Goal: Task Accomplishment & Management: Complete application form

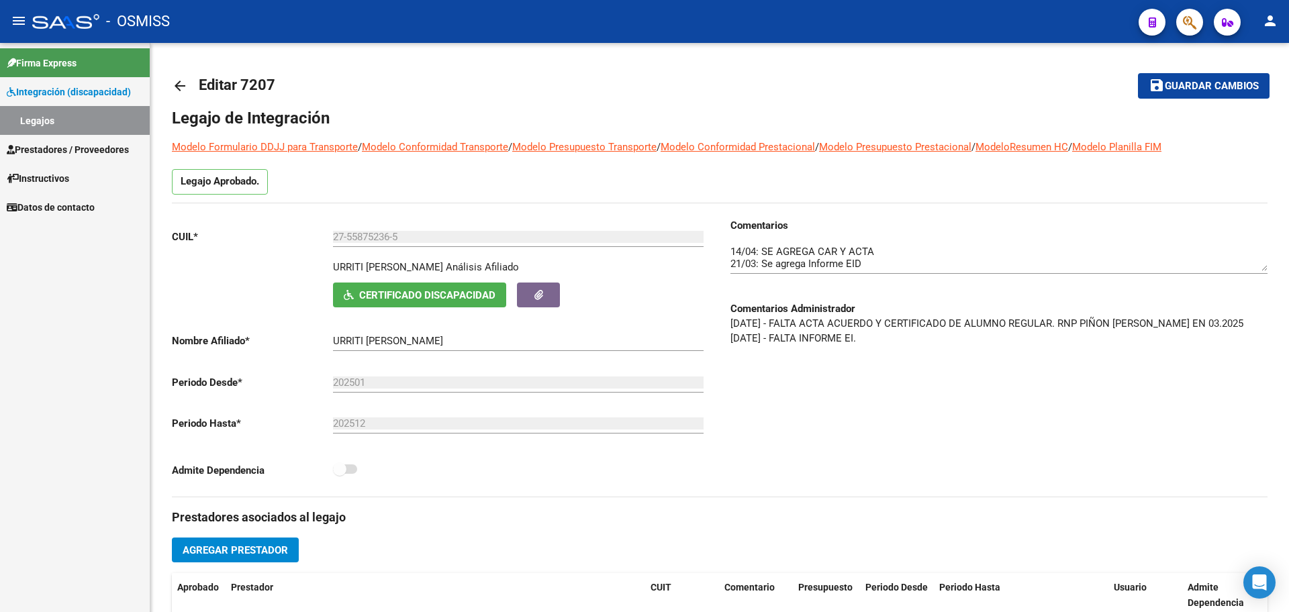
scroll to position [194, 0]
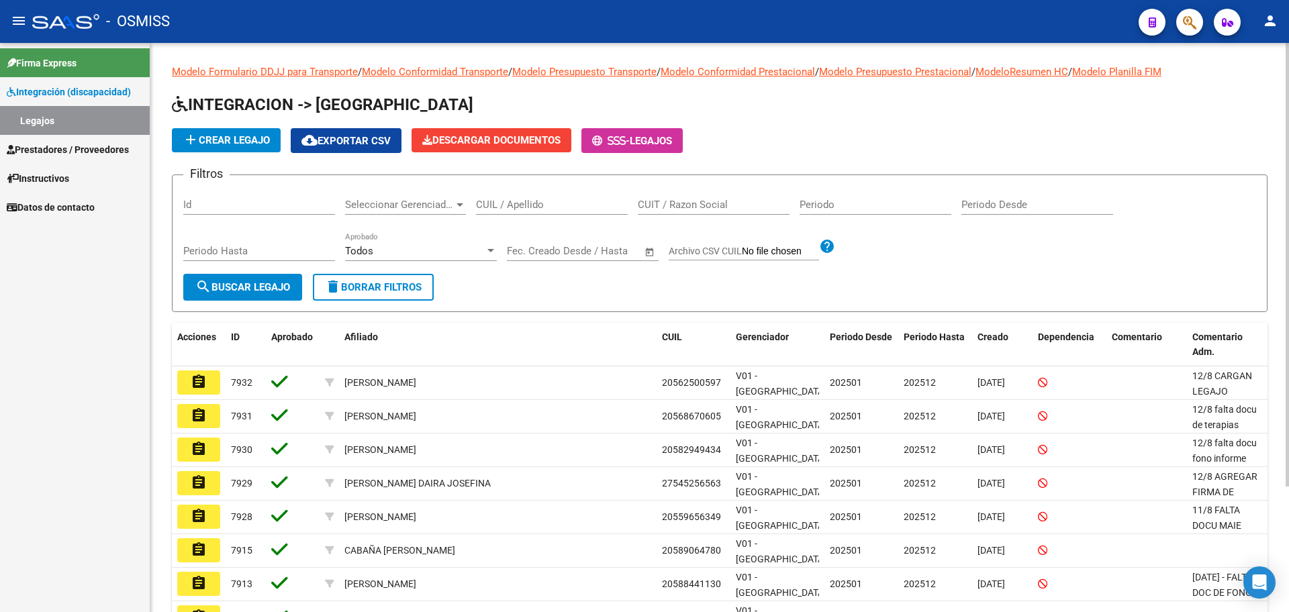
click at [509, 202] on input "CUIL / Apellido" at bounding box center [552, 205] width 152 height 12
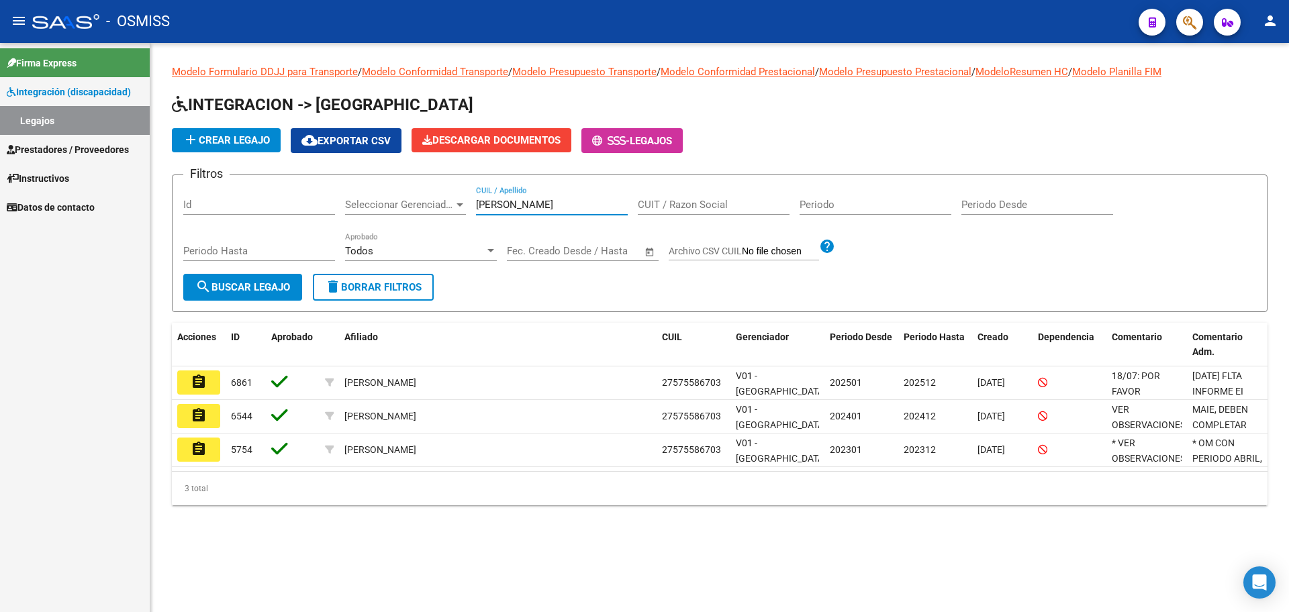
type input "[PERSON_NAME]"
click at [194, 379] on mat-icon "assignment" at bounding box center [199, 382] width 16 height 16
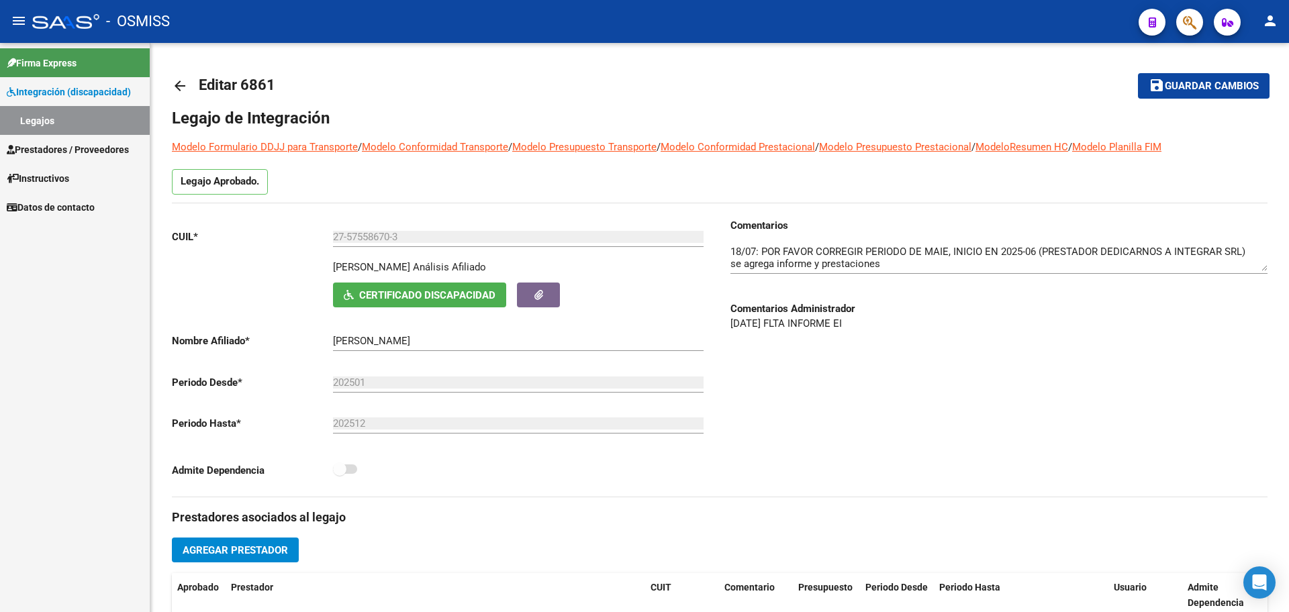
click at [41, 127] on link "Legajos" at bounding box center [75, 120] width 150 height 29
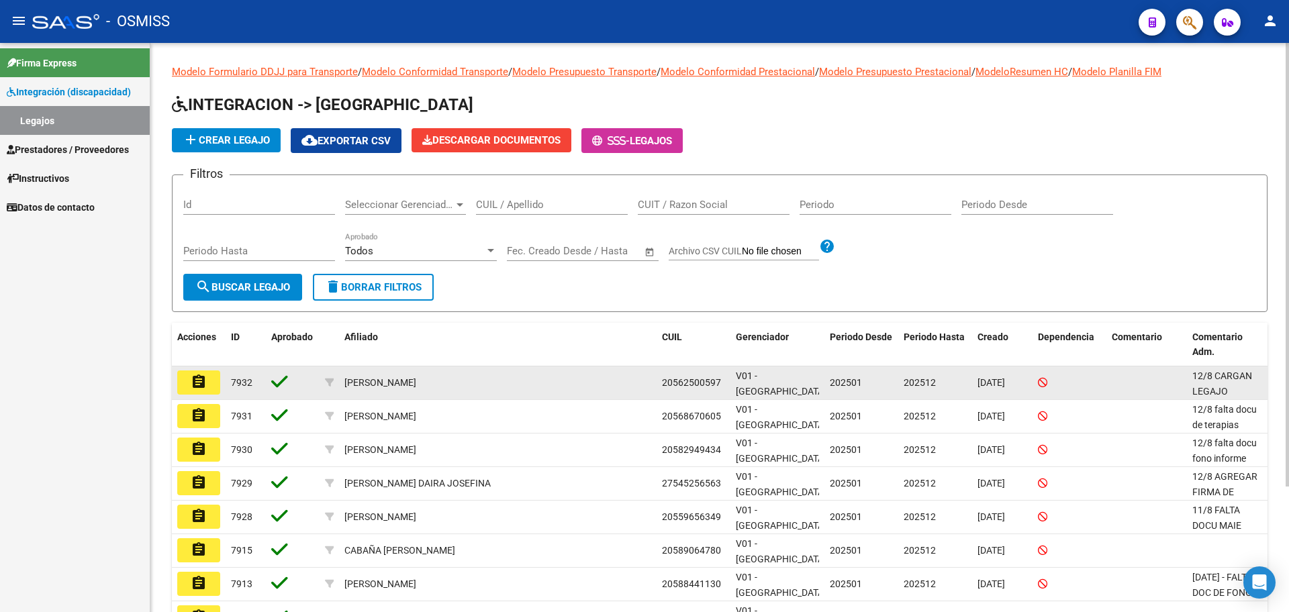
click at [1226, 386] on span "12/8 CARGAN LEGAJO DESPUES DE SUBIR LAS FACTURAS FIRMAR MEDICO EL INFORME EI" at bounding box center [1222, 429] width 60 height 117
click at [181, 382] on button "assignment" at bounding box center [198, 383] width 43 height 24
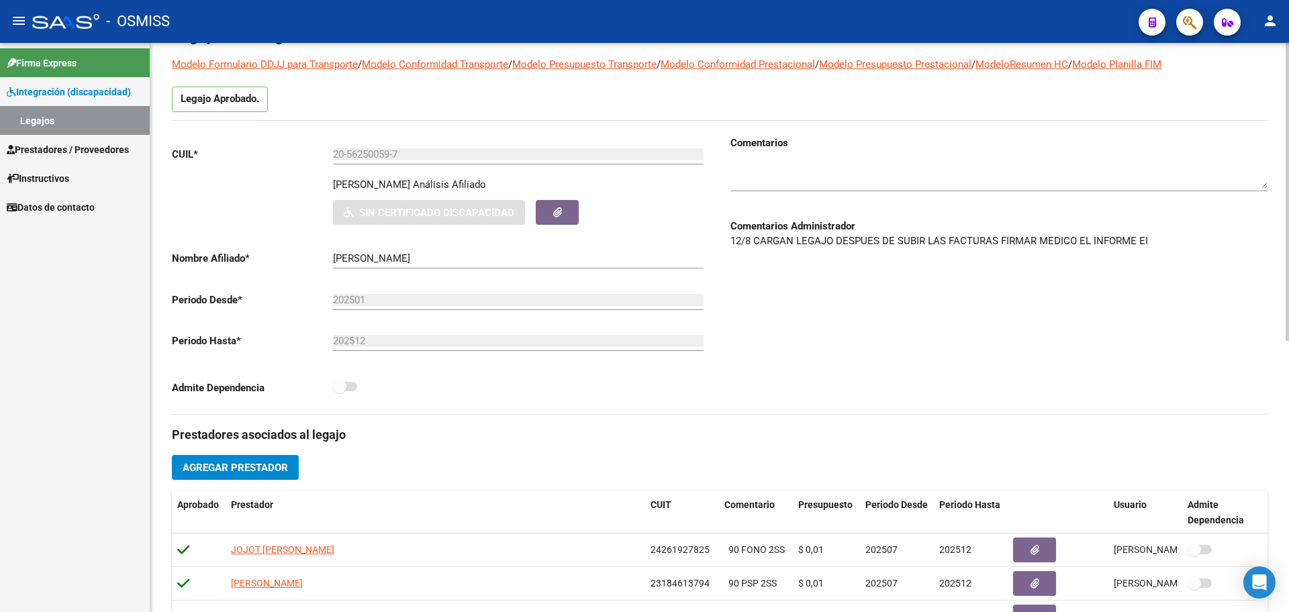
scroll to position [84, 0]
click at [744, 156] on div at bounding box center [998, 169] width 537 height 41
type textarea "1"
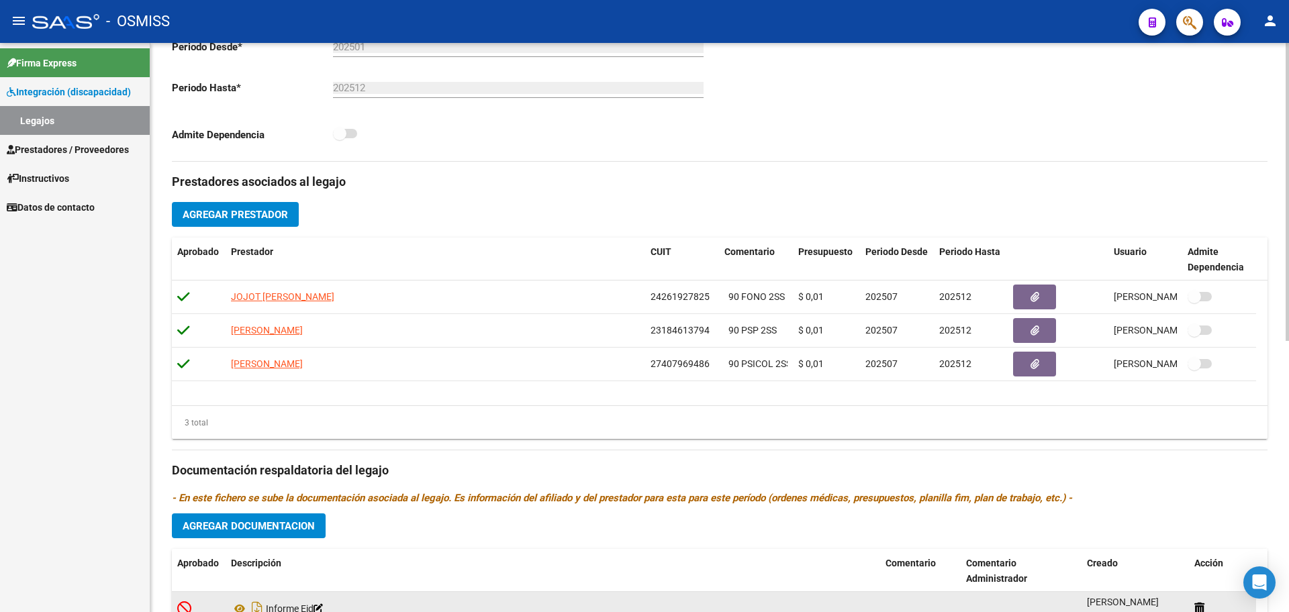
scroll to position [0, 0]
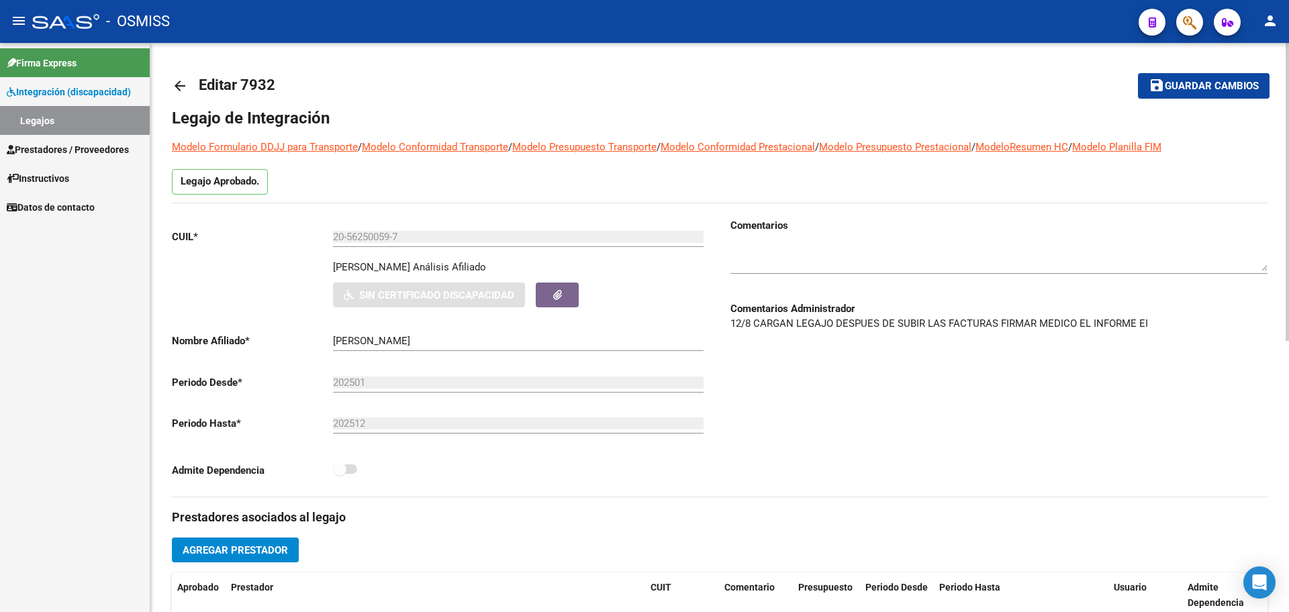
click at [185, 83] on mat-icon "arrow_back" at bounding box center [180, 86] width 16 height 16
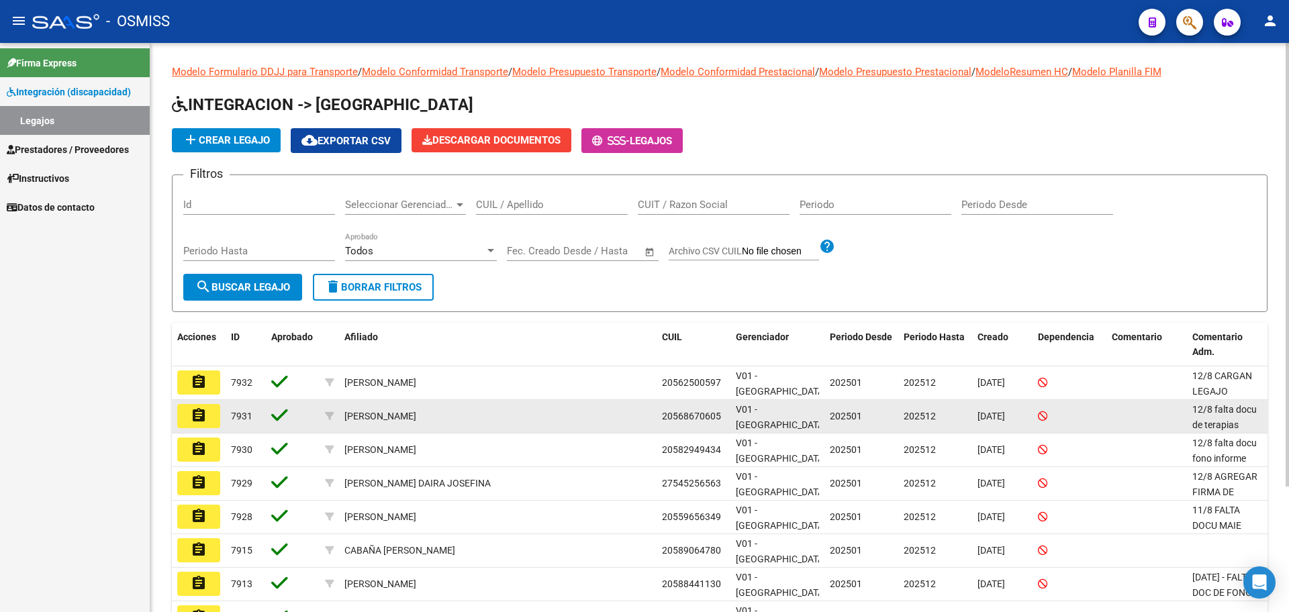
click at [1224, 417] on div "12/8 falta docu de terapias" at bounding box center [1227, 416] width 70 height 28
click at [194, 420] on mat-icon "assignment" at bounding box center [199, 415] width 16 height 16
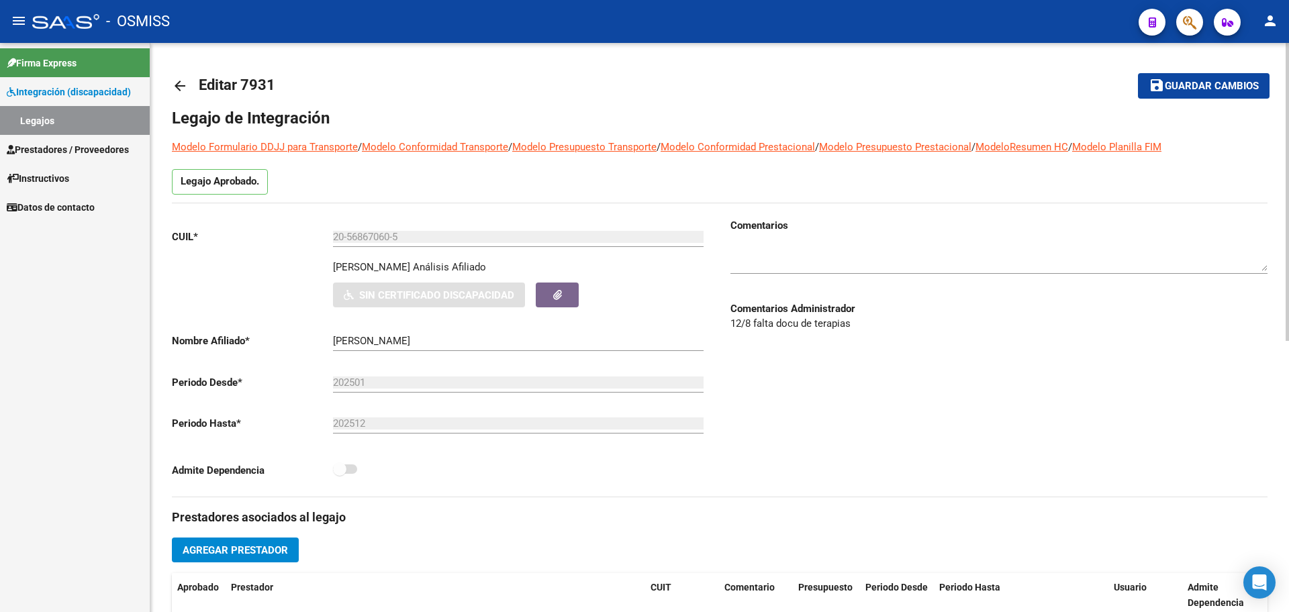
click at [170, 85] on div "arrow_back Editar 7931 save Guardar cambios Legajo de Integración Modelo Formul…" at bounding box center [719, 586] width 1138 height 1086
click at [178, 89] on mat-icon "arrow_back" at bounding box center [180, 86] width 16 height 16
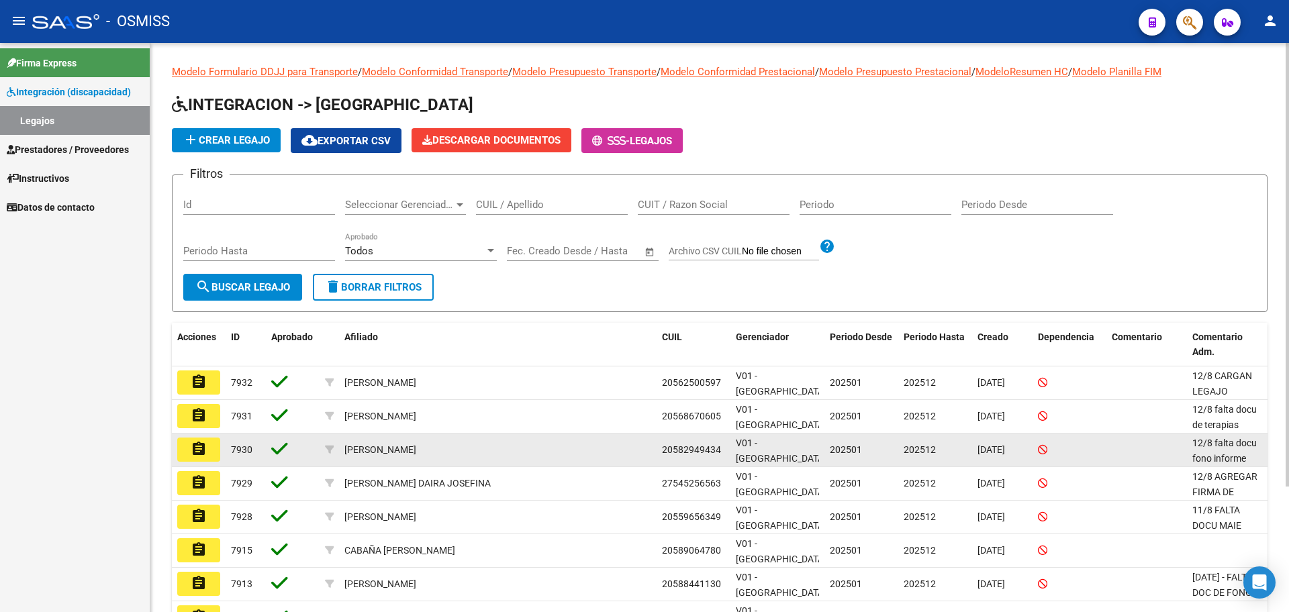
click at [197, 453] on mat-icon "assignment" at bounding box center [199, 449] width 16 height 16
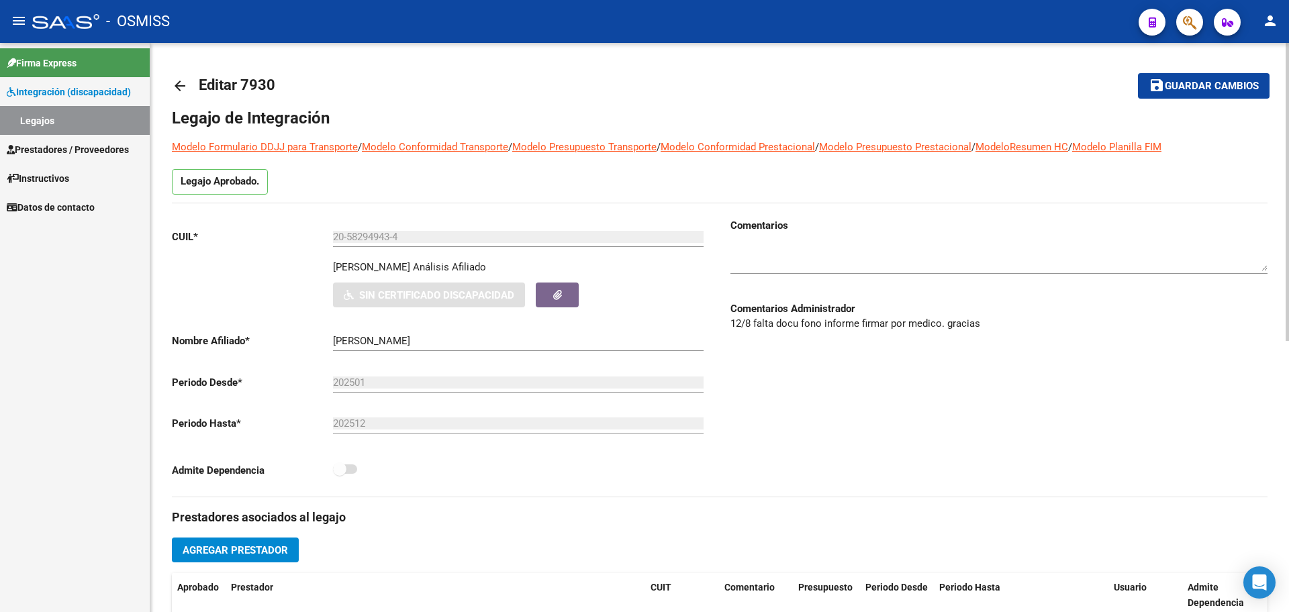
click at [175, 84] on mat-icon "arrow_back" at bounding box center [180, 86] width 16 height 16
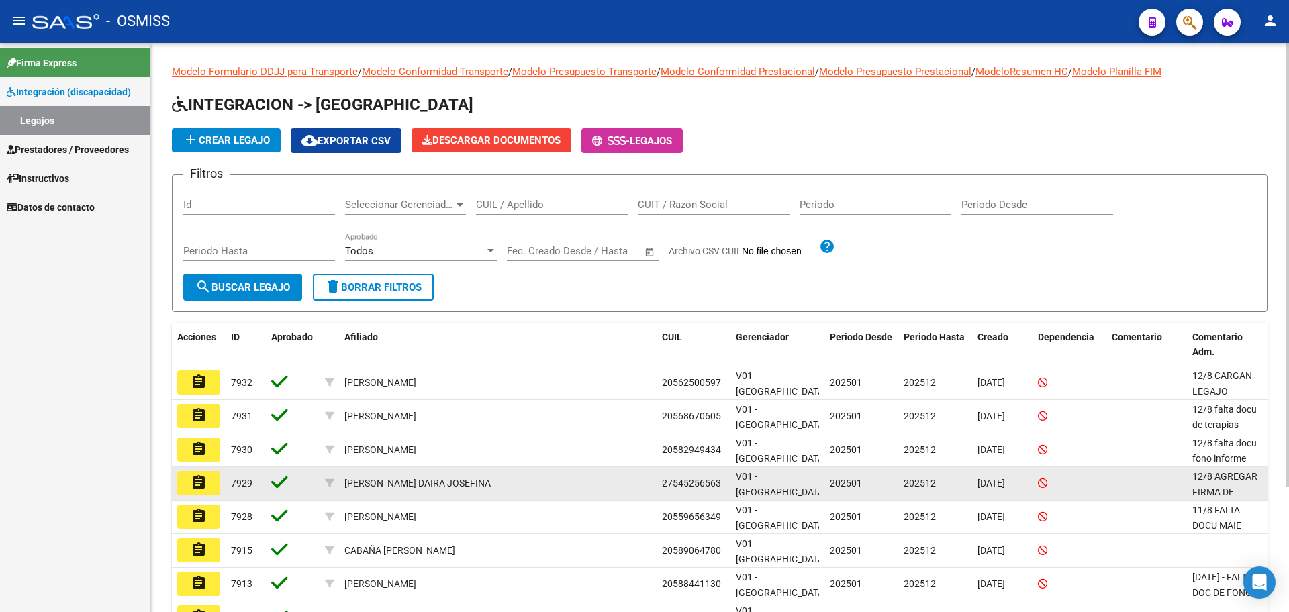
click at [1246, 482] on span "12/8 AGREGAR FIRMA DE MEDICO AL EQUIPO FALTA [PERSON_NAME] (TAMPOCO SE INCLUYE …" at bounding box center [1228, 529] width 72 height 117
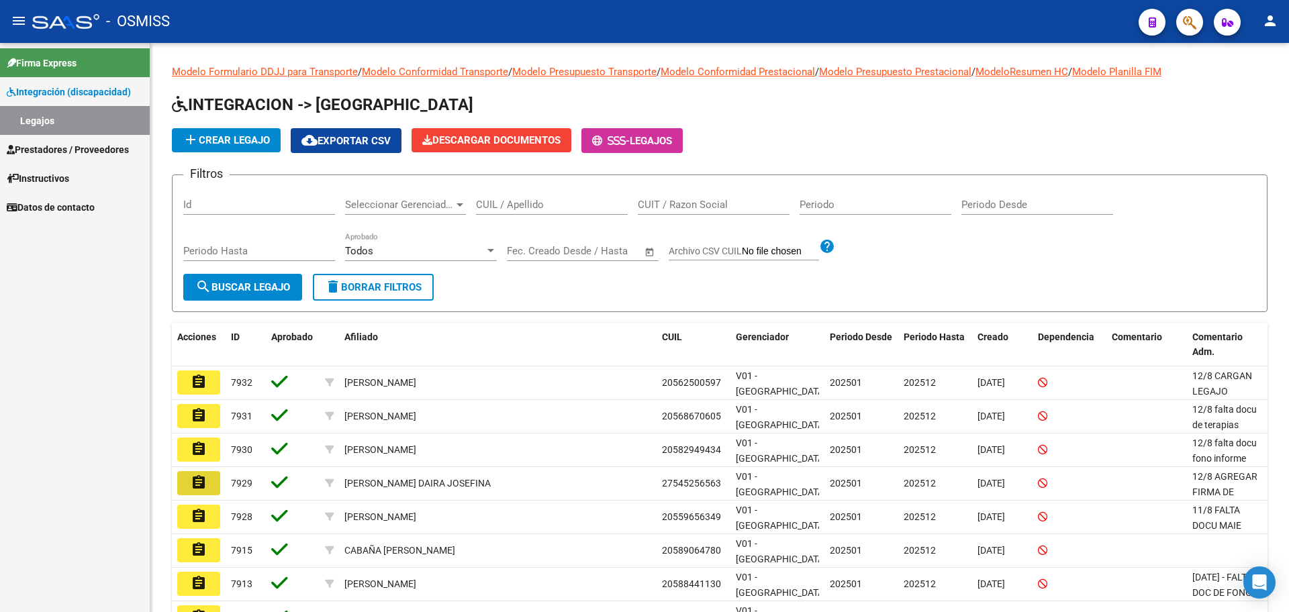
drag, startPoint x: 188, startPoint y: 477, endPoint x: 209, endPoint y: 473, distance: 21.9
click at [189, 477] on button "assignment" at bounding box center [198, 483] width 43 height 24
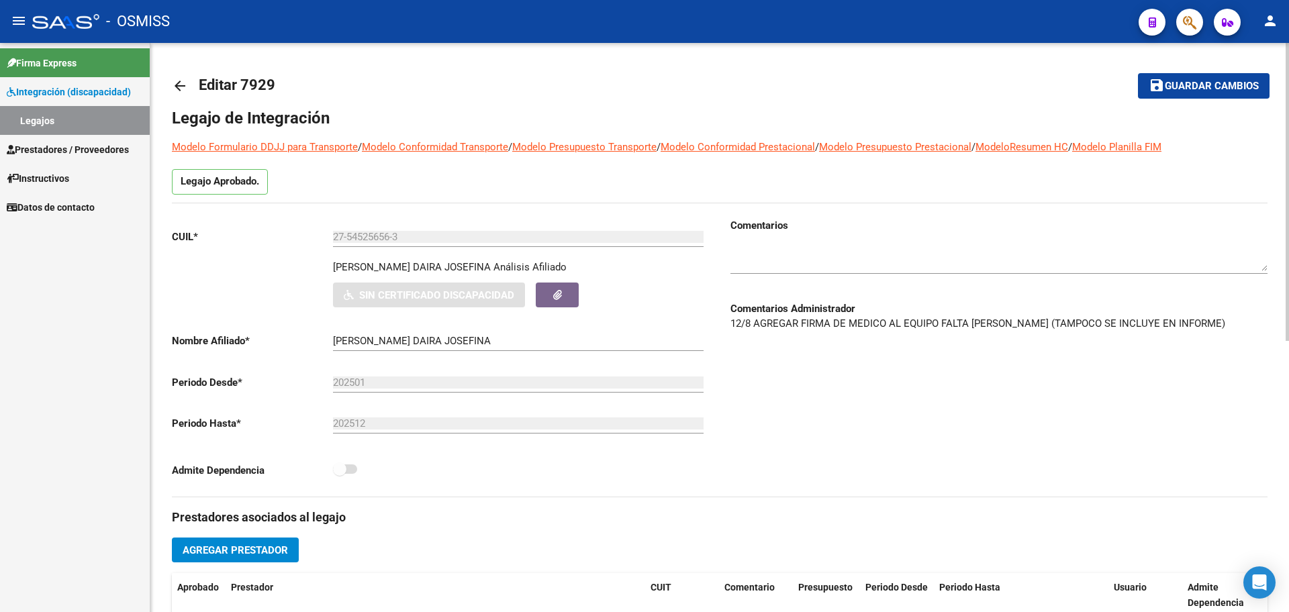
click at [185, 85] on mat-icon "arrow_back" at bounding box center [180, 86] width 16 height 16
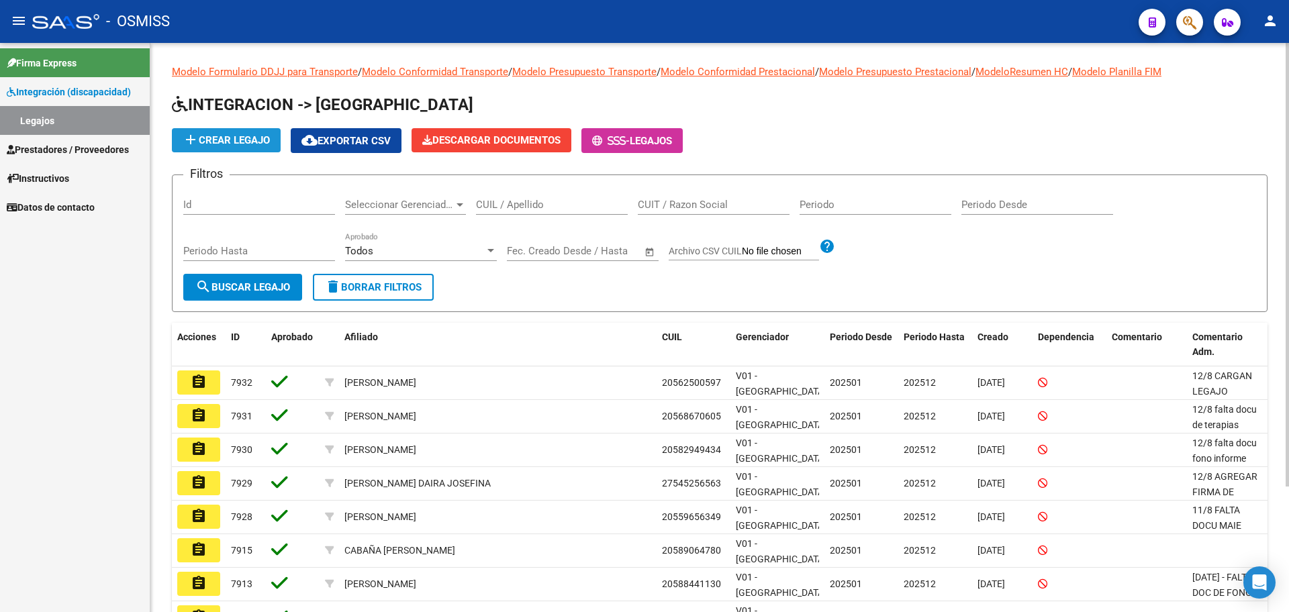
click at [198, 132] on mat-icon "add" at bounding box center [191, 140] width 16 height 16
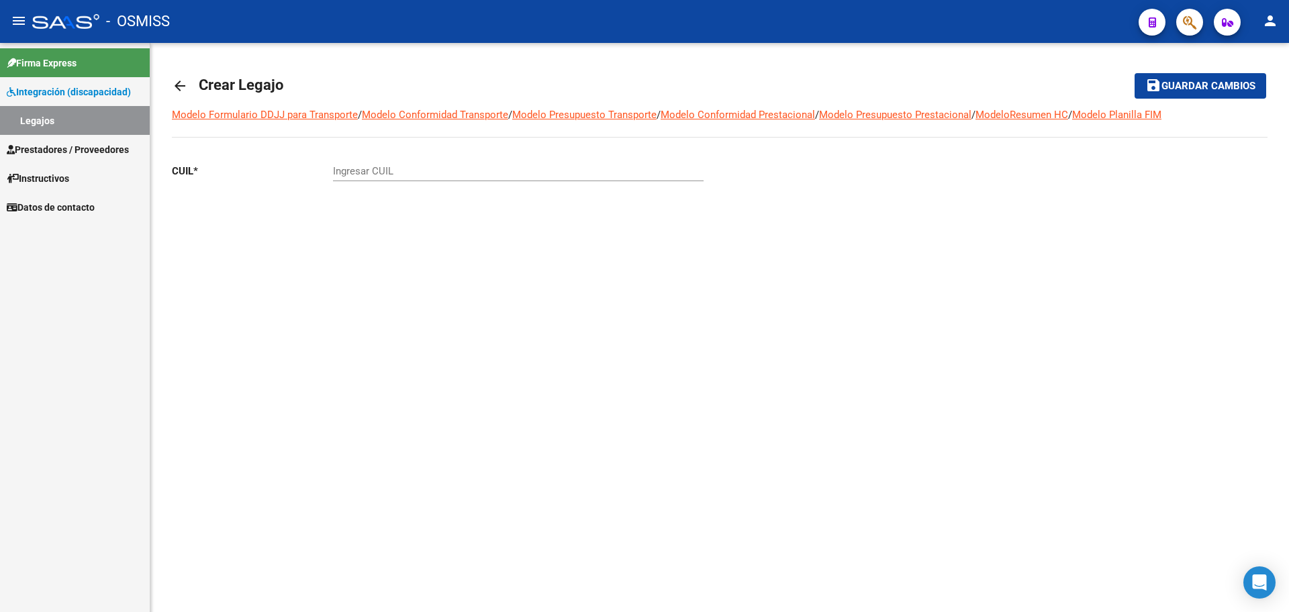
click at [422, 176] on input "Ingresar CUIL" at bounding box center [518, 171] width 371 height 12
paste input "-55861226"
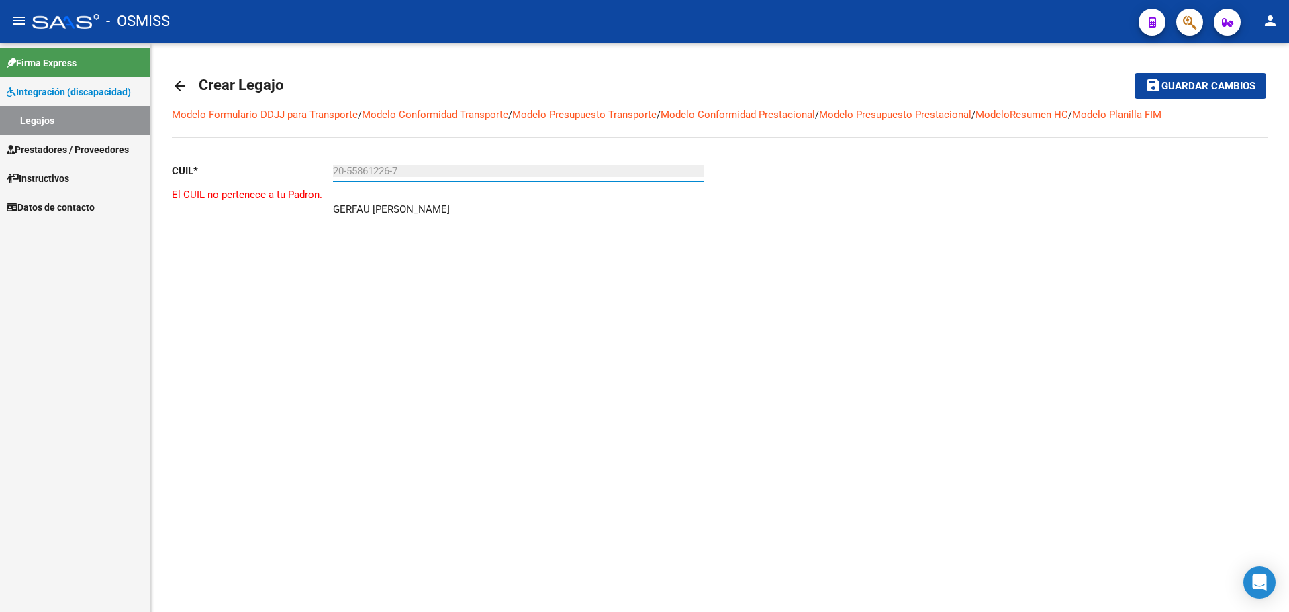
type input "20-55861226-7"
click at [179, 79] on mat-icon "arrow_back" at bounding box center [180, 86] width 16 height 16
